Goal: Book appointment/travel/reservation

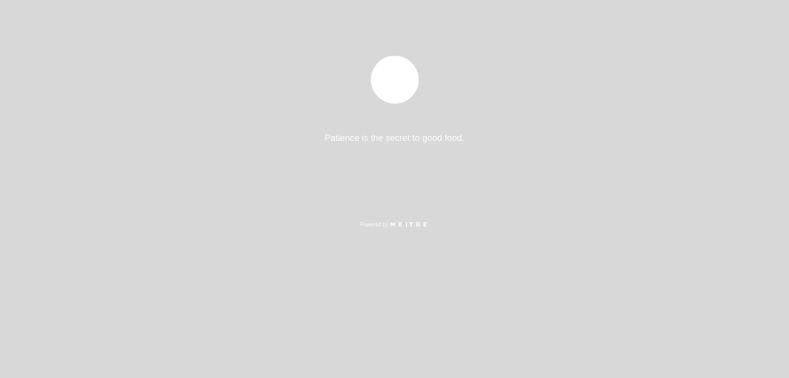
select select "es"
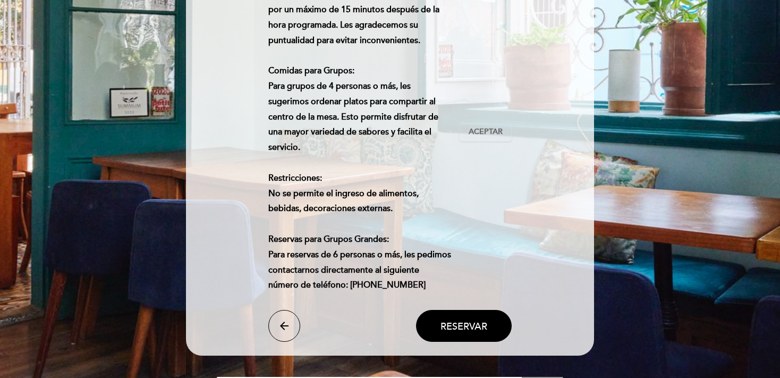
scroll to position [281, 0]
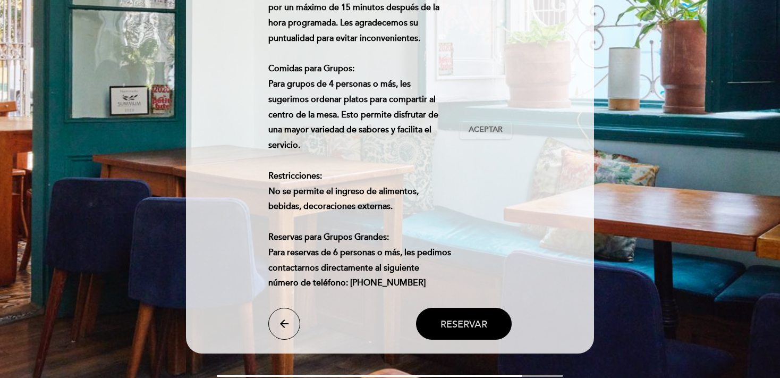
click at [455, 330] on span "Reservar" at bounding box center [464, 324] width 47 height 12
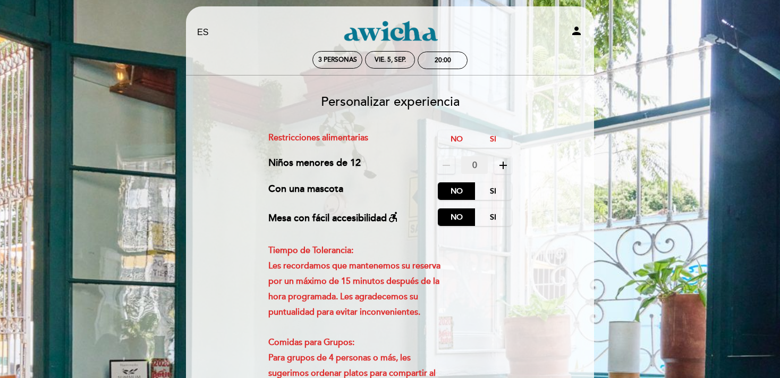
scroll to position [0, 0]
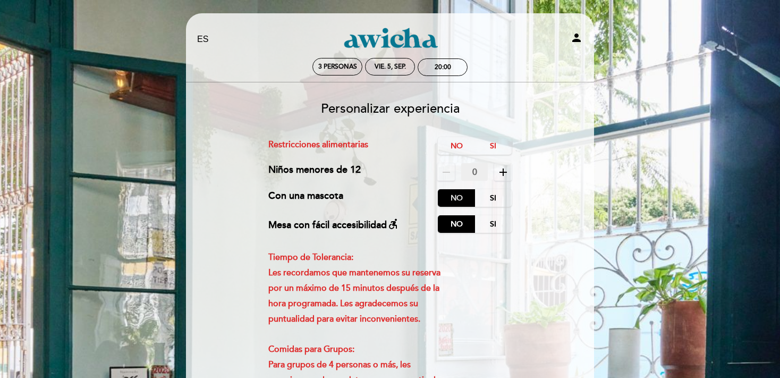
click at [462, 199] on label "No" at bounding box center [456, 198] width 37 height 18
click at [461, 225] on label "No" at bounding box center [456, 224] width 37 height 18
click at [441, 173] on icon "remove" at bounding box center [446, 172] width 13 height 13
click at [457, 141] on label "No" at bounding box center [456, 146] width 37 height 18
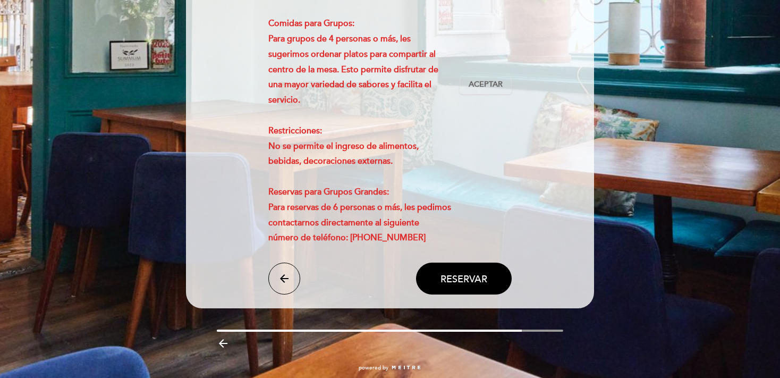
scroll to position [336, 0]
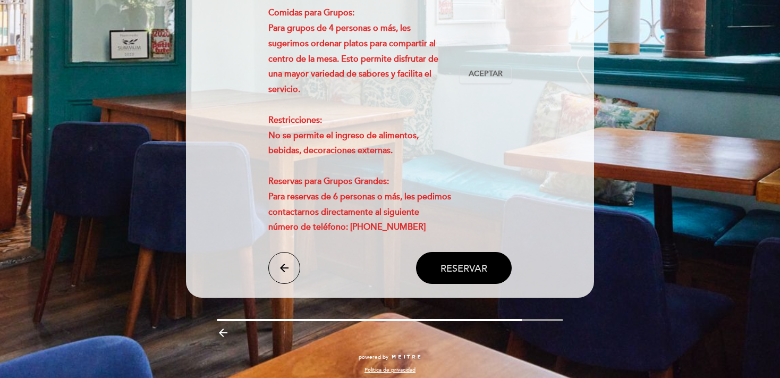
click at [452, 274] on span "Reservar" at bounding box center [464, 268] width 47 height 12
click at [492, 80] on span "Aceptar" at bounding box center [486, 74] width 34 height 11
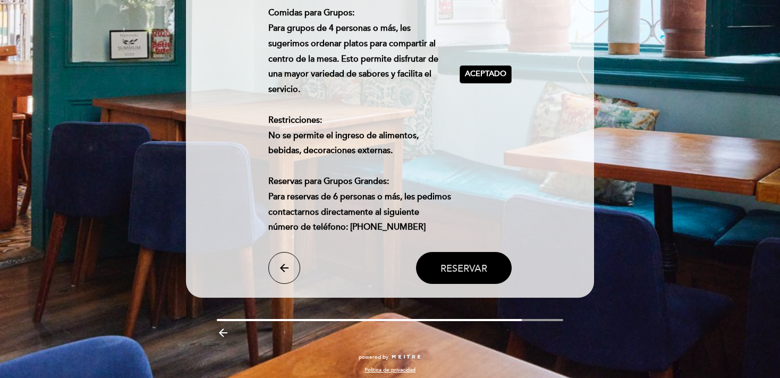
click at [464, 274] on span "Reservar" at bounding box center [464, 268] width 47 height 12
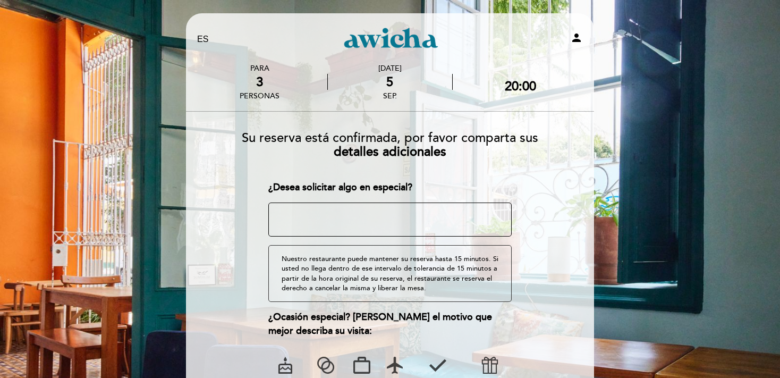
click at [398, 213] on textarea at bounding box center [390, 220] width 244 height 34
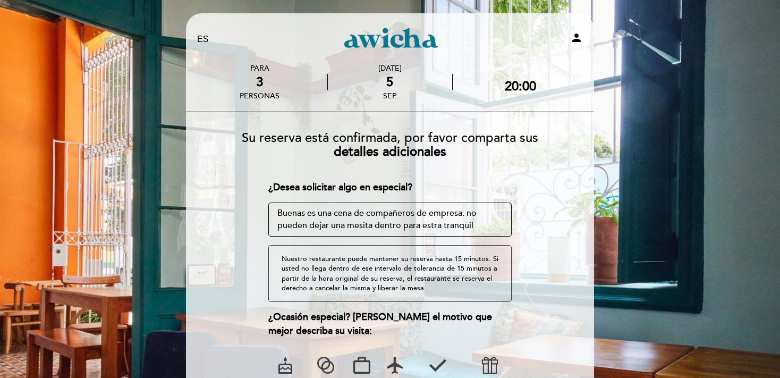
click at [356, 216] on textarea at bounding box center [390, 220] width 244 height 34
drag, startPoint x: 479, startPoint y: 225, endPoint x: 295, endPoint y: 220, distance: 184.5
click at [268, 203] on textarea at bounding box center [390, 220] width 244 height 34
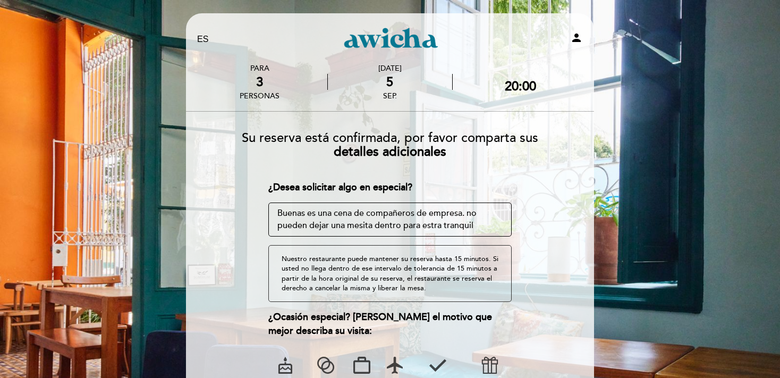
drag, startPoint x: 277, startPoint y: 211, endPoint x: 339, endPoint y: 224, distance: 63.1
click at [339, 224] on textarea at bounding box center [390, 220] width 244 height 34
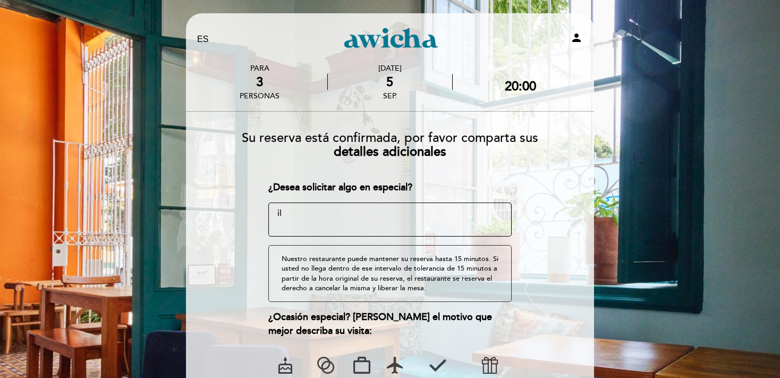
type textarea "l"
type textarea "Mesa en la"
